Goal: Information Seeking & Learning: Learn about a topic

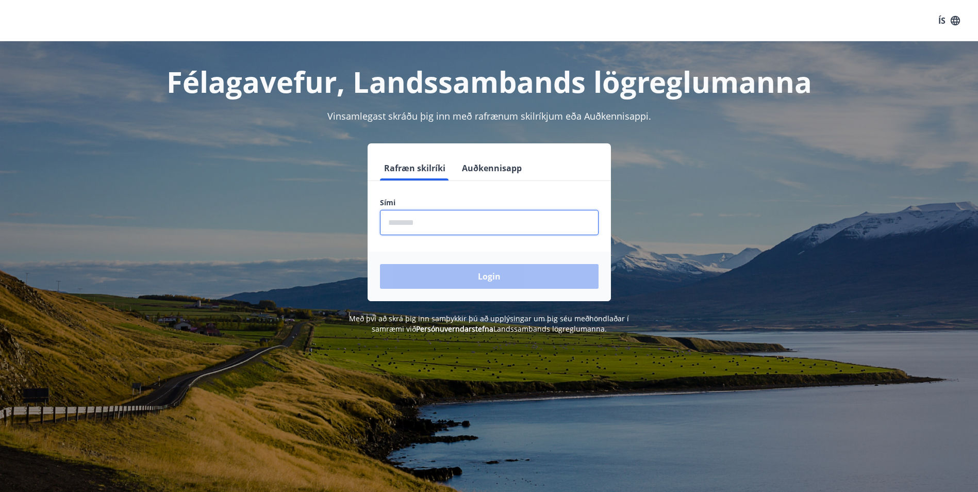
click at [388, 225] on input "phone" at bounding box center [489, 222] width 219 height 25
type input "********"
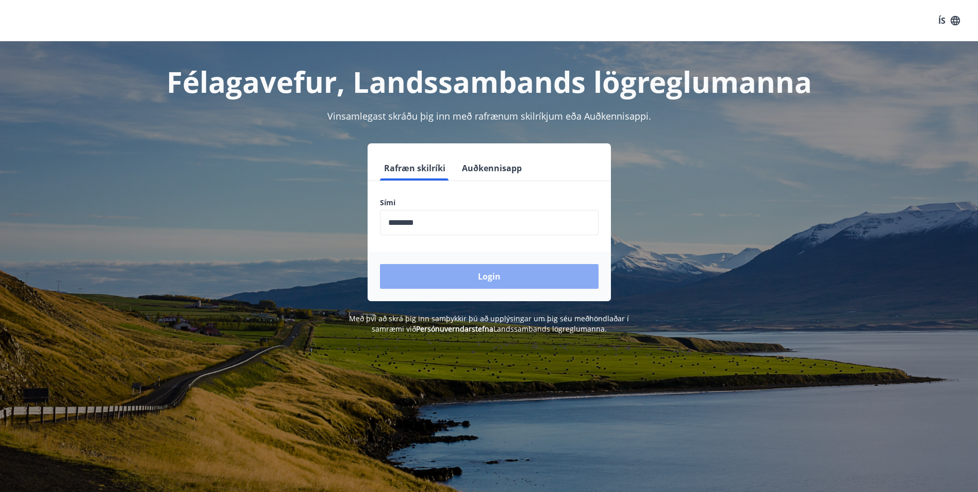
click at [483, 277] on button "Login" at bounding box center [489, 276] width 219 height 25
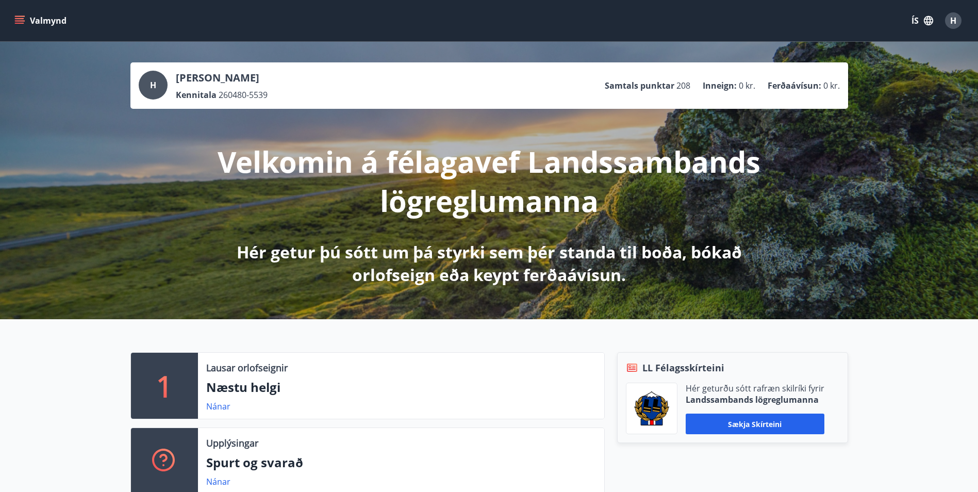
click at [50, 23] on button "Valmynd" at bounding box center [41, 20] width 58 height 19
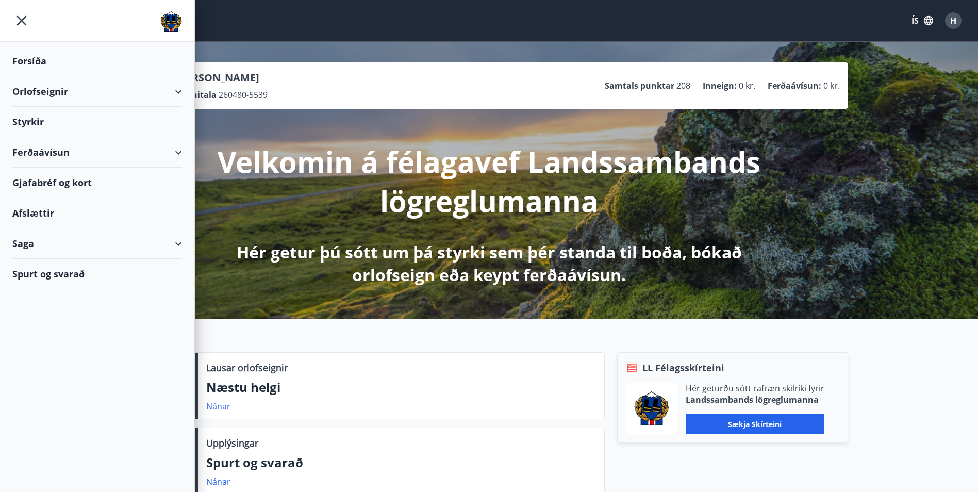
click at [95, 89] on div "Orlofseignir" at bounding box center [97, 91] width 170 height 30
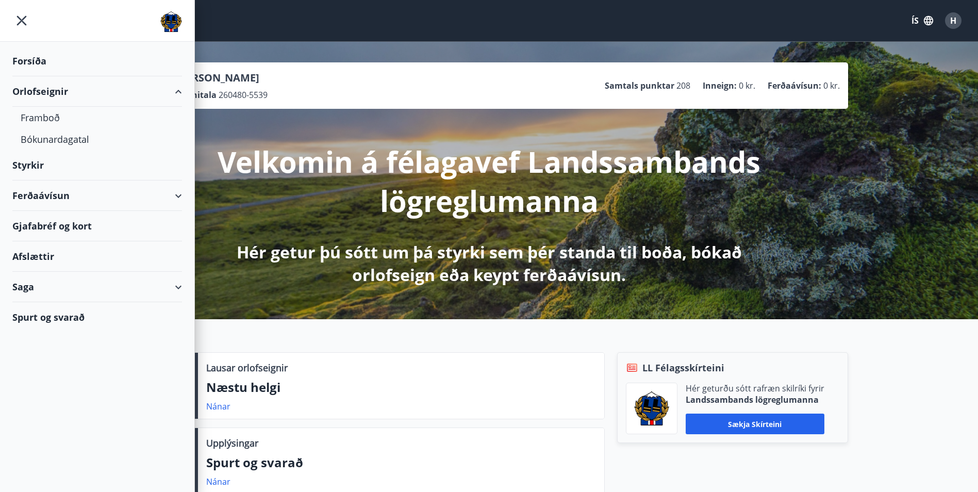
click at [95, 89] on div "Orlofseignir" at bounding box center [97, 91] width 170 height 30
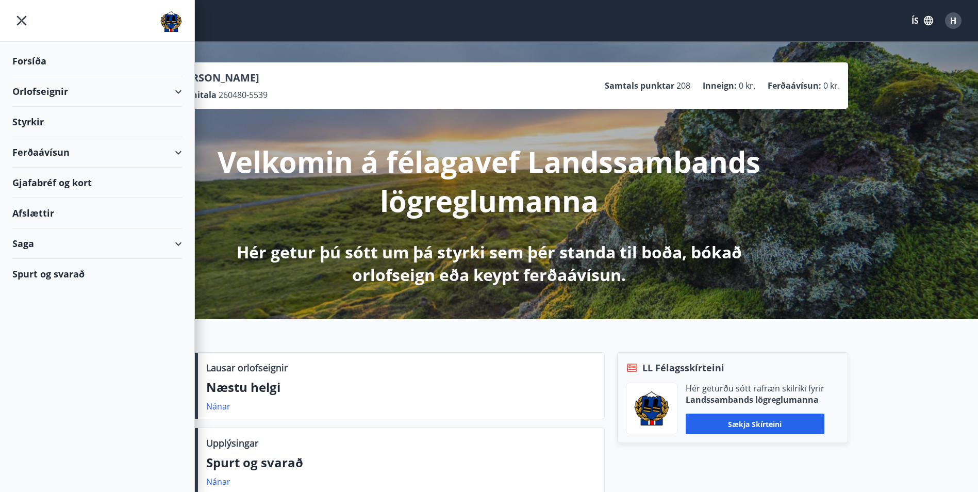
click at [56, 149] on div "Ferðaávísun" at bounding box center [97, 152] width 170 height 30
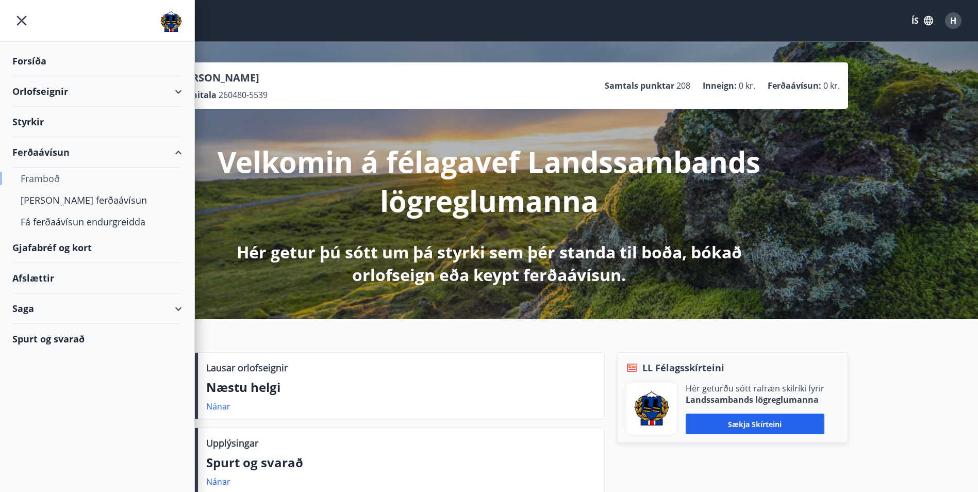
click at [55, 176] on div "Framboð" at bounding box center [97, 179] width 153 height 22
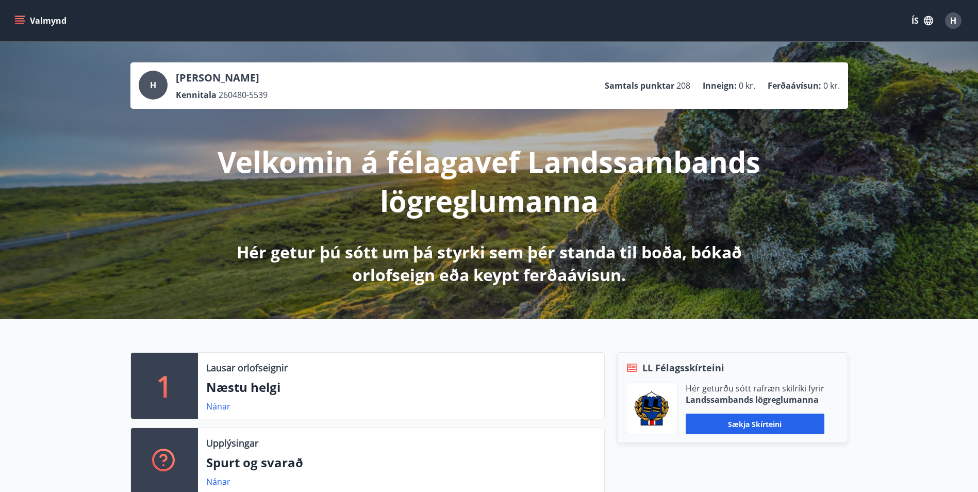
click at [19, 16] on icon "menu" at bounding box center [20, 16] width 11 height 1
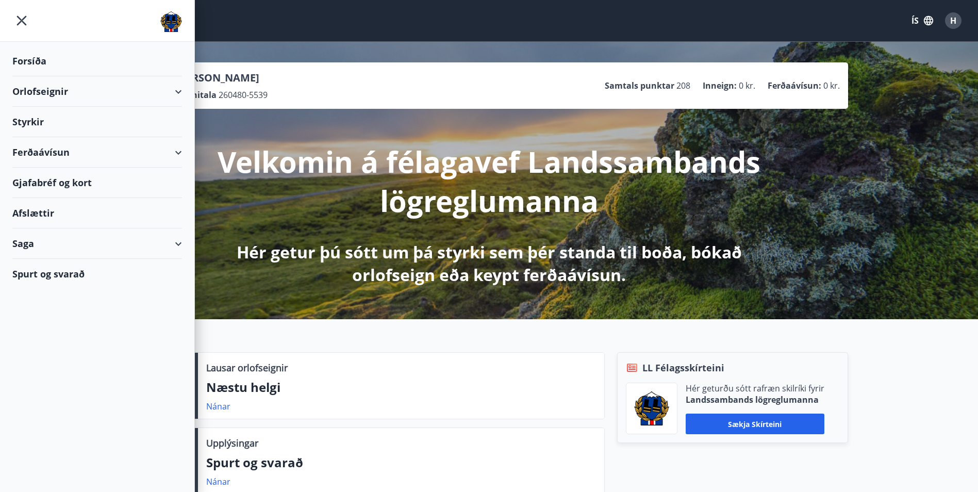
click at [40, 211] on div "Afslættir" at bounding box center [97, 213] width 170 height 30
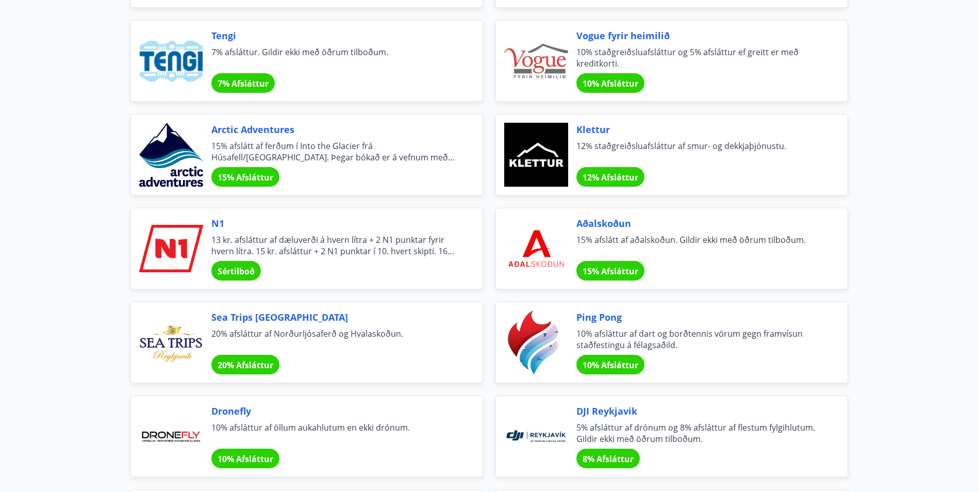
scroll to position [1908, 0]
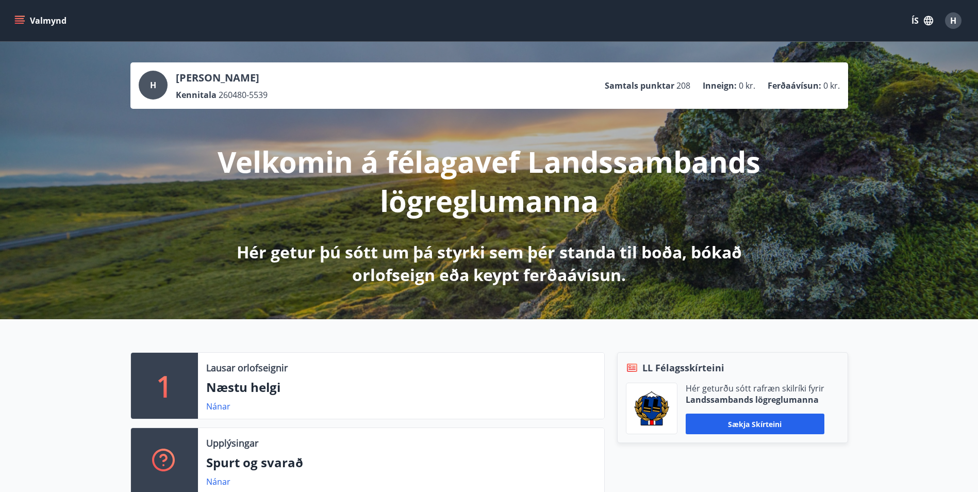
click at [23, 24] on icon "menu" at bounding box center [19, 20] width 10 height 10
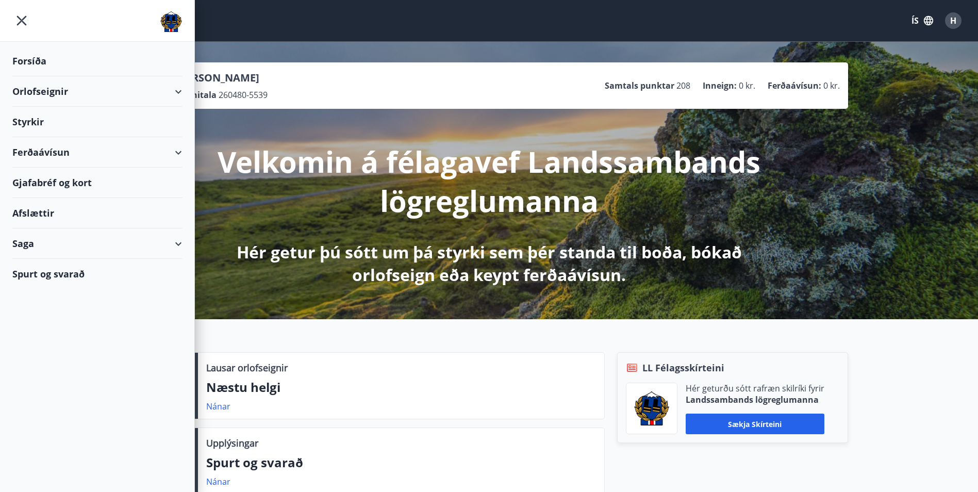
click at [49, 92] on div "Orlofseignir" at bounding box center [97, 91] width 170 height 30
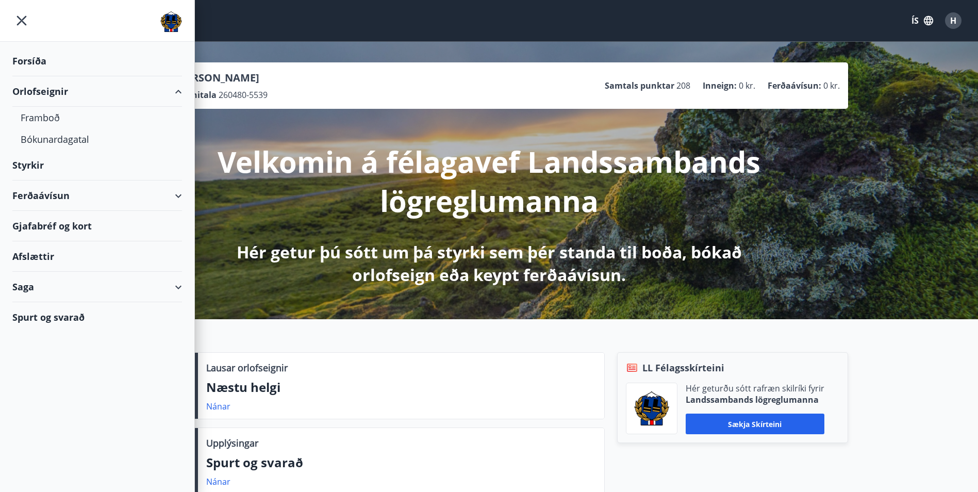
click at [33, 157] on div "Styrkir" at bounding box center [97, 165] width 170 height 30
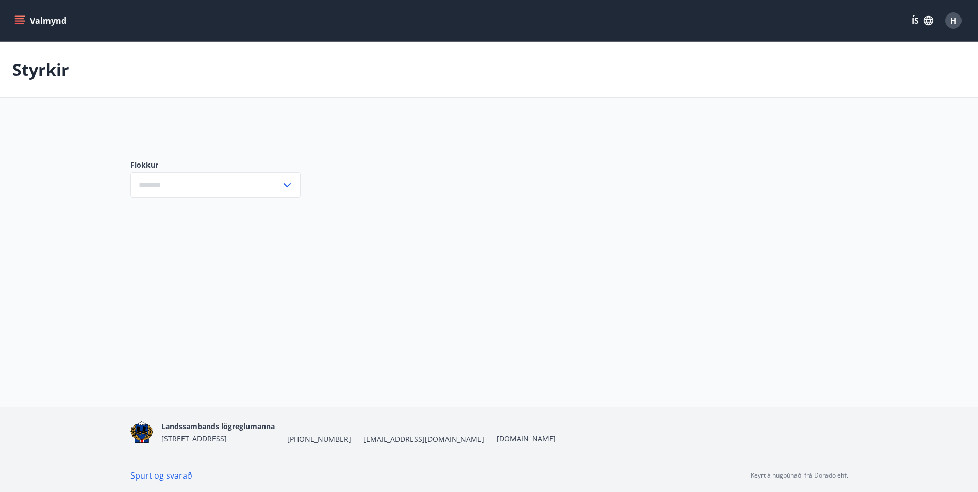
type input "***"
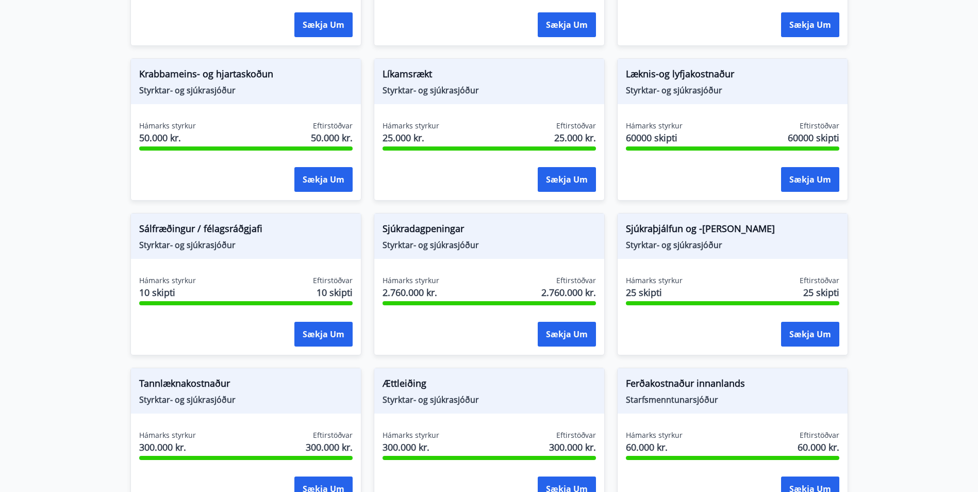
scroll to position [619, 0]
click at [575, 135] on span "25.000 kr." at bounding box center [575, 137] width 42 height 13
click at [428, 122] on span "Hámarks styrkur" at bounding box center [411, 126] width 57 height 10
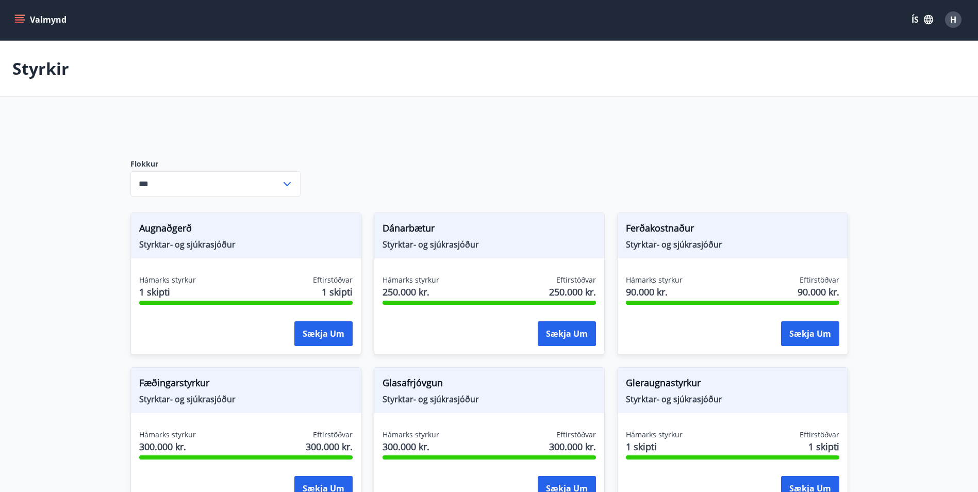
scroll to position [0, 0]
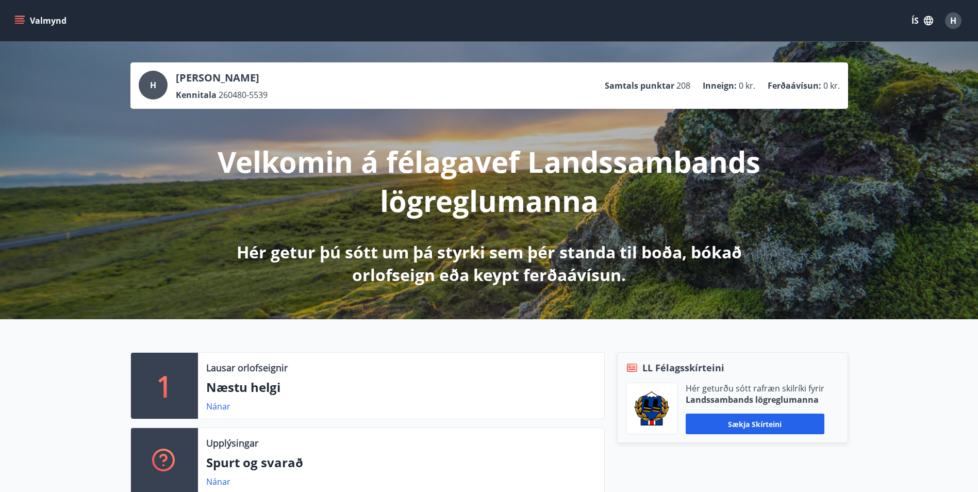
click at [956, 26] on div "H" at bounding box center [953, 20] width 16 height 16
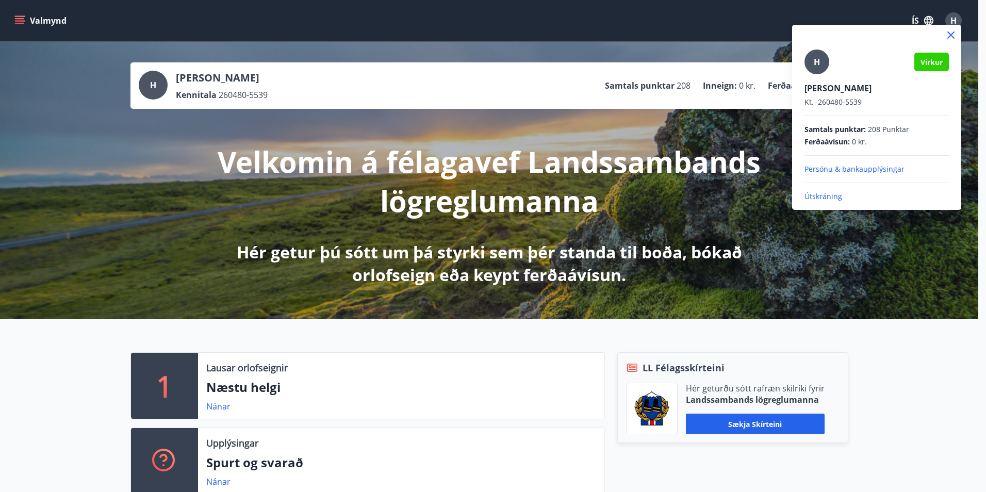
click at [953, 20] on div at bounding box center [493, 246] width 986 height 492
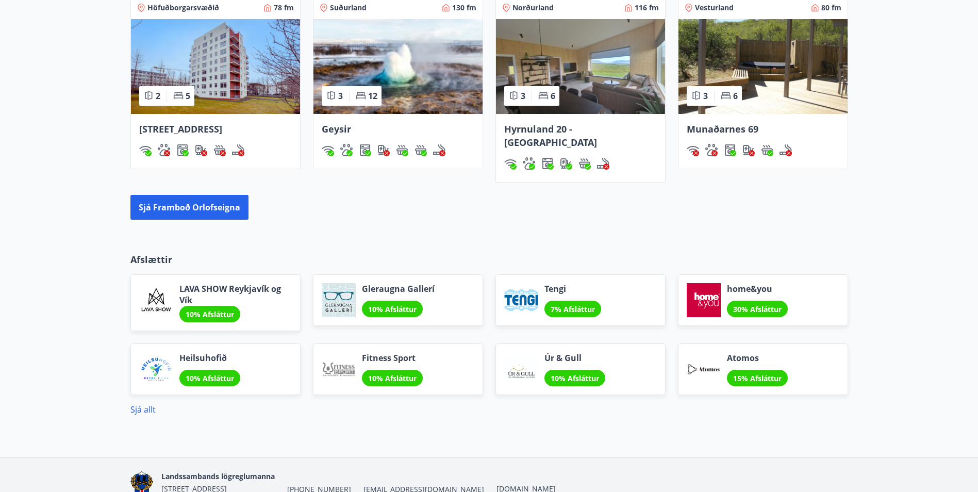
scroll to position [799, 0]
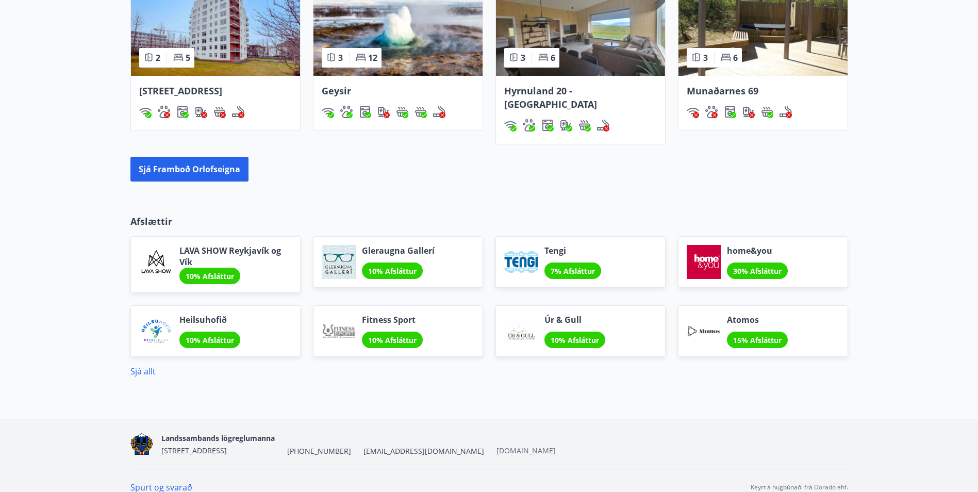
click at [496, 445] on link "[DOMAIN_NAME]" at bounding box center [525, 450] width 59 height 10
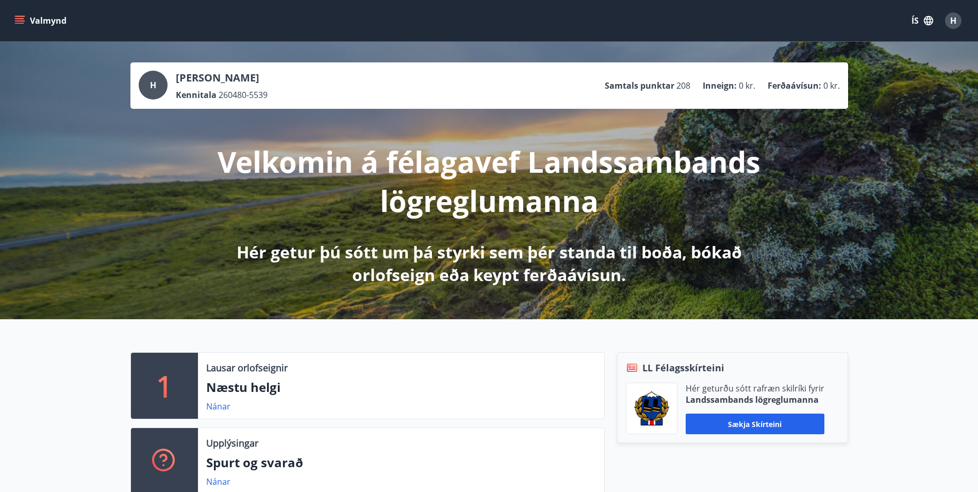
click at [48, 13] on button "Valmynd" at bounding box center [41, 20] width 58 height 19
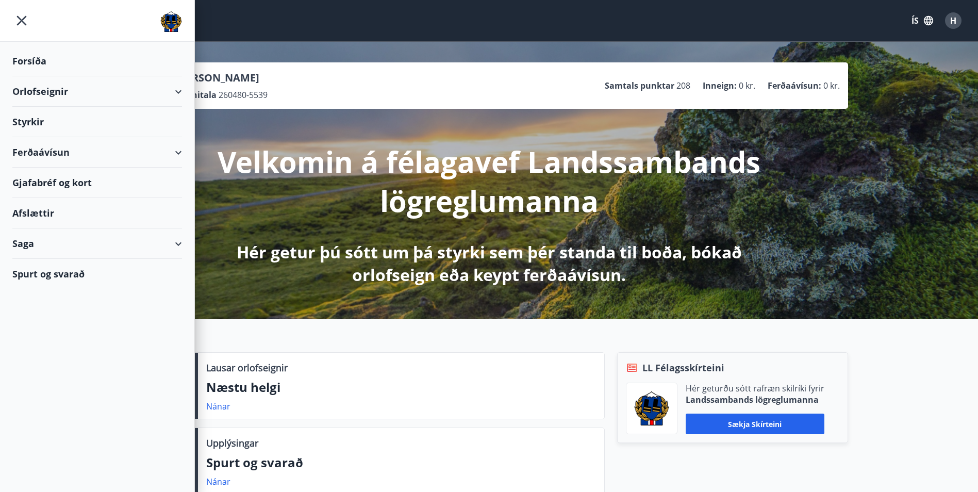
click at [70, 184] on div "Gjafabréf og kort" at bounding box center [97, 183] width 170 height 30
